Goal: Transaction & Acquisition: Purchase product/service

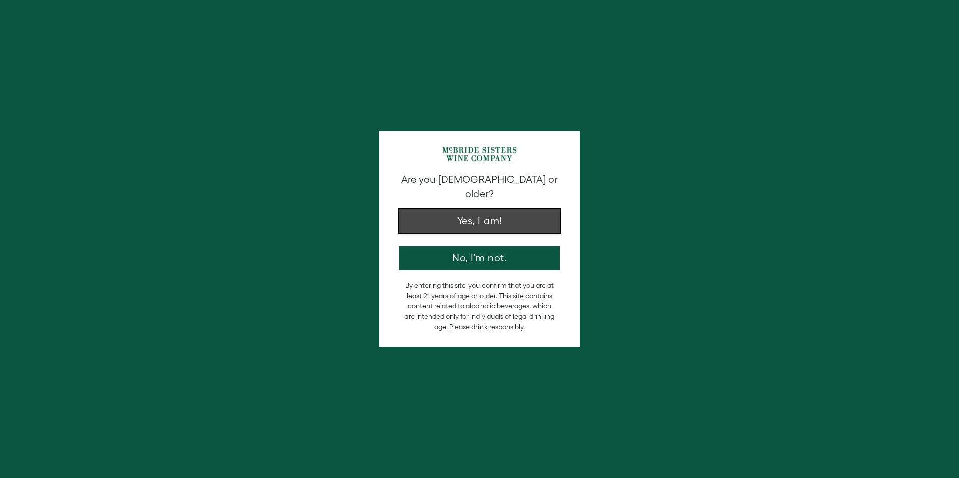
click at [470, 217] on button "Yes, I am!" at bounding box center [479, 222] width 160 height 24
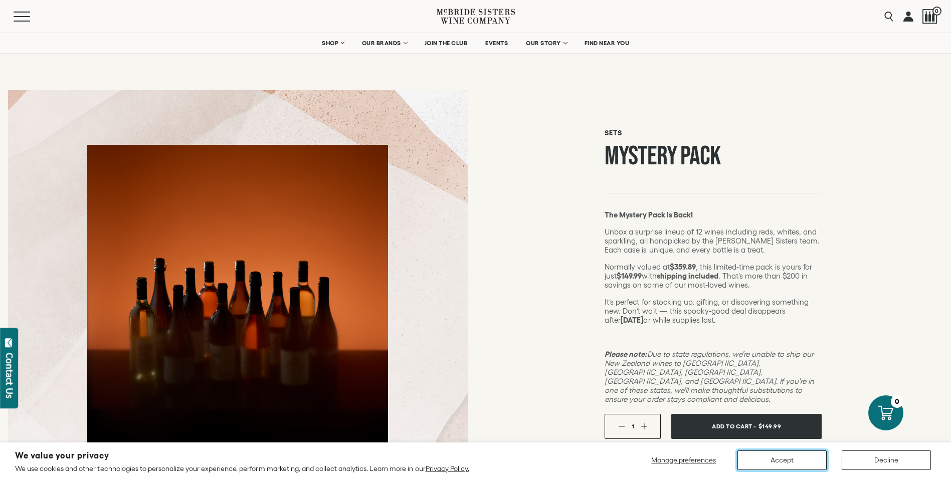
click at [787, 459] on button "Accept" at bounding box center [782, 461] width 89 height 20
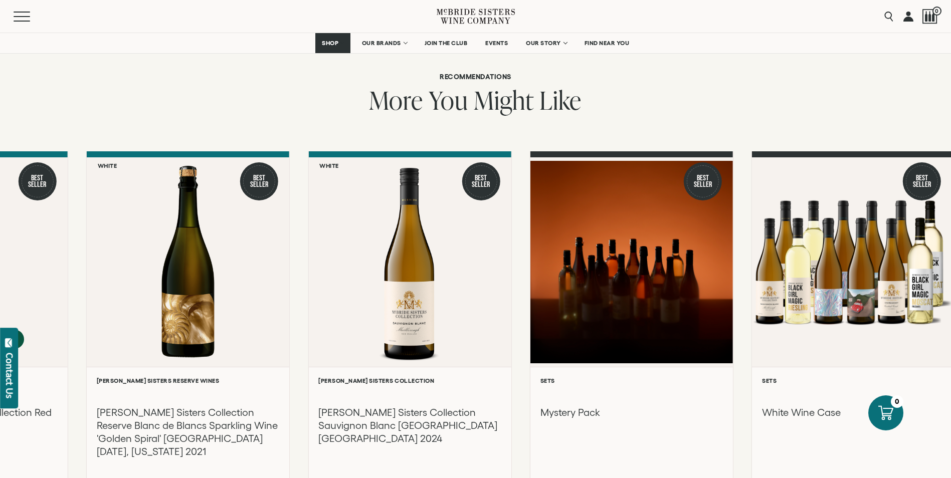
scroll to position [815, 0]
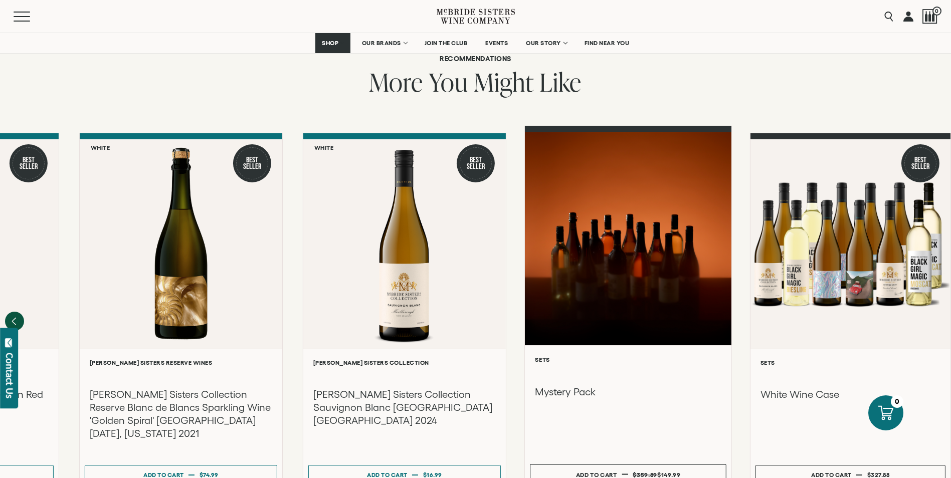
click at [617, 252] on div at bounding box center [628, 239] width 207 height 214
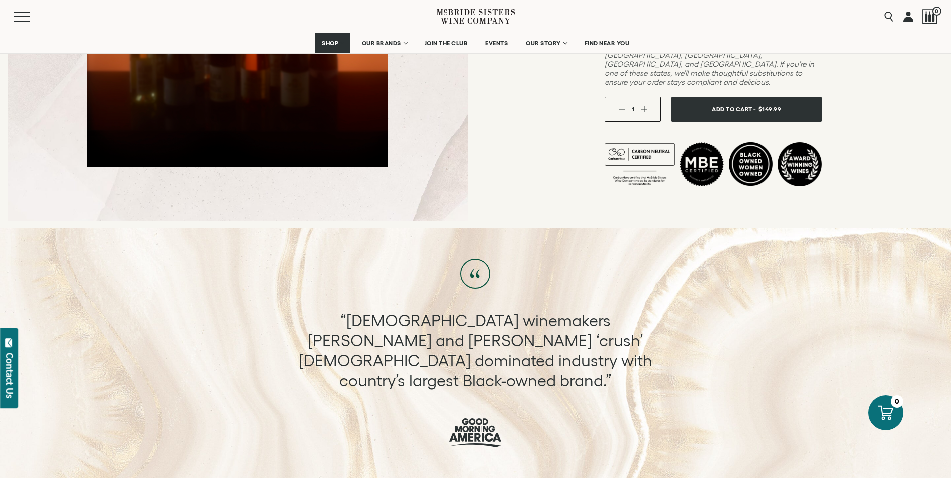
scroll to position [196, 0]
